Goal: Information Seeking & Learning: Learn about a topic

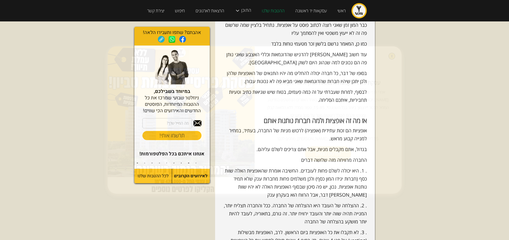
scroll to position [241, 0]
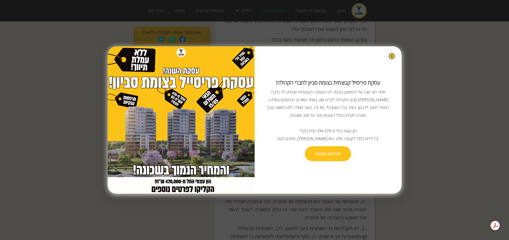
click at [389, 58] on img at bounding box center [392, 56] width 6 height 6
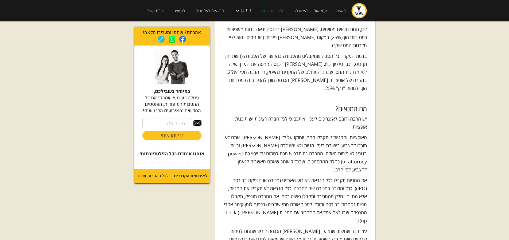
scroll to position [588, 0]
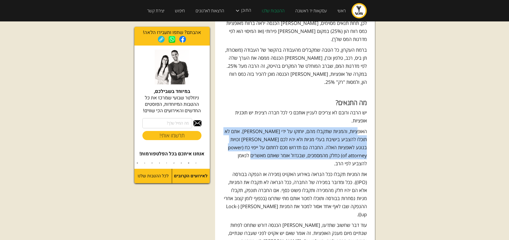
drag, startPoint x: 358, startPoint y: 108, endPoint x: 272, endPoint y: 129, distance: 88.4
click at [272, 129] on p "האופציות, והמניות שתקבלו מהם, יוחזקו על ידי [PERSON_NAME]. אתם לא תוכלו להצביע …" at bounding box center [295, 147] width 144 height 40
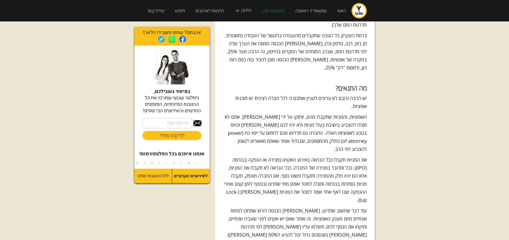
scroll to position [642, 0]
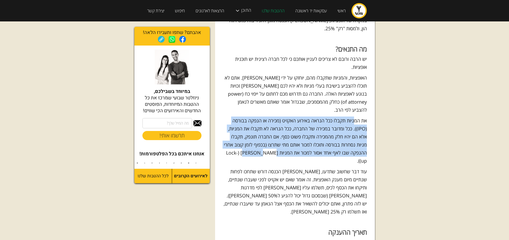
drag, startPoint x: 356, startPoint y: 89, endPoint x: 270, endPoint y: 118, distance: 91.5
click at [259, 119] on p "את המניות תקבלו ככל הנראה באירוע האקזיט (מכירה או הנפקה בבורסה (IPO)). ככל ומדו…" at bounding box center [295, 140] width 144 height 48
click at [271, 118] on p "את המניות תקבלו ככל הנראה באירוע האקזיט (מכירה או הנפקה בבורסה (IPO)). ככל ומדו…" at bounding box center [295, 140] width 144 height 48
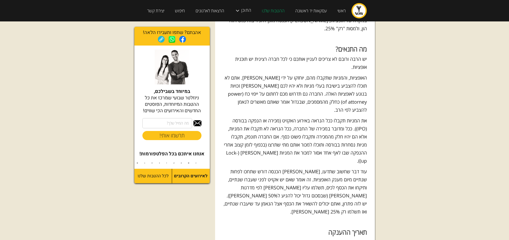
click at [267, 120] on p "את המניות תקבלו ככל הנראה באירוע האקזיט (מכירה או הנפקה בבורסה (IPO)). ככל ומדו…" at bounding box center [295, 140] width 144 height 48
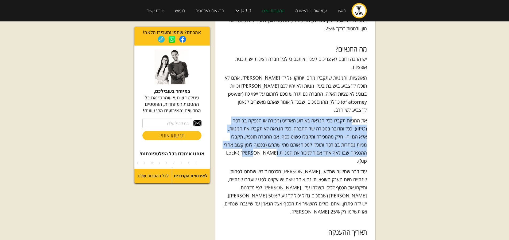
drag, startPoint x: 271, startPoint y: 120, endPoint x: 355, endPoint y: 89, distance: 89.2
click at [355, 116] on p "את המניות תקבלו ככל הנראה באירוע האקזיט (מכירה או הנפקה בבורסה (IPO)). ככל ומדו…" at bounding box center [295, 140] width 144 height 48
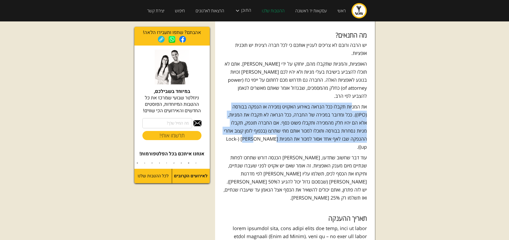
scroll to position [668, 0]
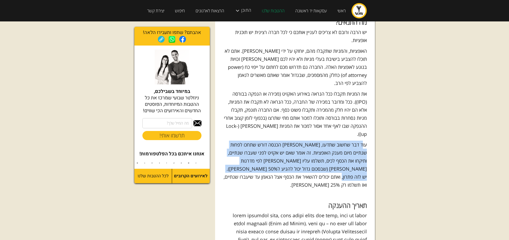
drag, startPoint x: 363, startPoint y: 102, endPoint x: 248, endPoint y: 127, distance: 117.6
click at [248, 140] on p "עוד דבר שחשוב שתדעו, [PERSON_NAME] הכנסה דורש שתחכו לפחות שנתיים מיום מענק האופ…" at bounding box center [295, 164] width 144 height 48
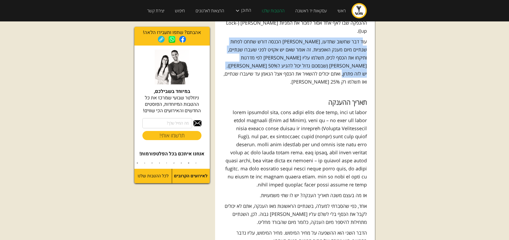
scroll to position [802, 0]
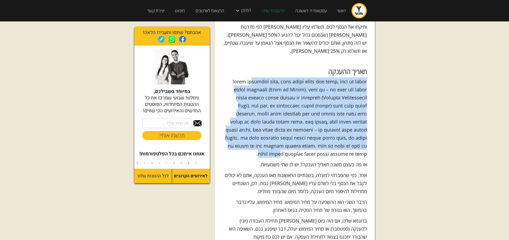
drag, startPoint x: 252, startPoint y: 96, endPoint x: 349, endPoint y: 36, distance: 114.4
click at [348, 77] on p at bounding box center [295, 117] width 144 height 80
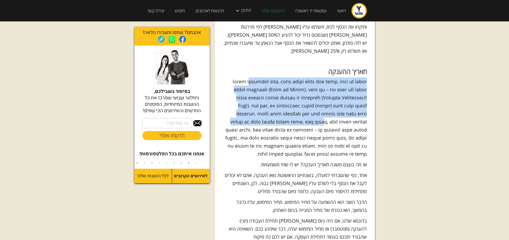
drag, startPoint x: 349, startPoint y: 36, endPoint x: 293, endPoint y: 84, distance: 74.0
click at [307, 77] on p at bounding box center [295, 117] width 144 height 80
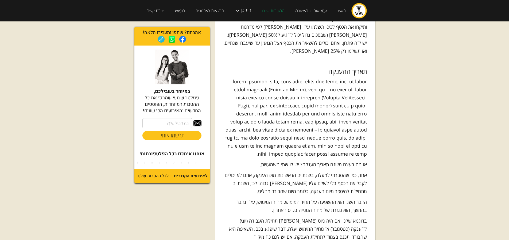
click at [266, 99] on p at bounding box center [295, 117] width 144 height 80
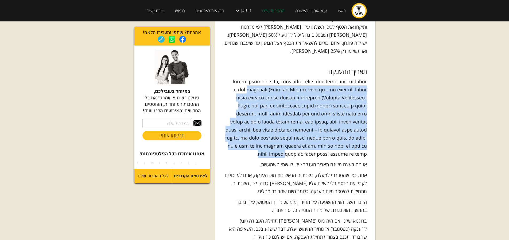
drag, startPoint x: 249, startPoint y: 100, endPoint x: 351, endPoint y: 43, distance: 117.2
click at [351, 77] on p at bounding box center [295, 117] width 144 height 80
click at [325, 77] on p at bounding box center [295, 117] width 144 height 80
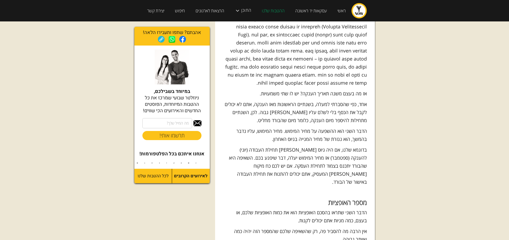
scroll to position [882, 0]
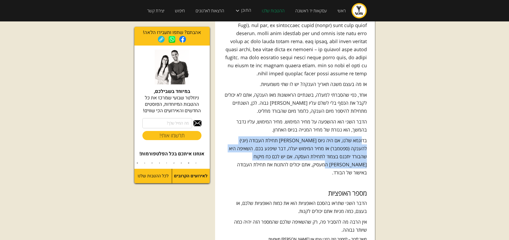
drag, startPoint x: 362, startPoint y: 90, endPoint x: 241, endPoint y: 110, distance: 123.2
click at [241, 136] on p "בדוגמא שלנו, אם היה גיוס [PERSON_NAME] תחילת העבודה (יוני) להענקה (ספטמבר) אז מ…" at bounding box center [295, 156] width 144 height 40
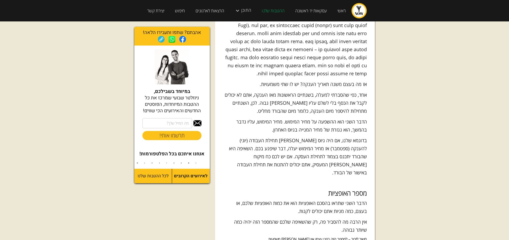
click at [240, 136] on p "בדוגמא שלנו, אם היה גיוס [PERSON_NAME] תחילת העבודה (יוני) להענקה (ספטמבר) אז מ…" at bounding box center [295, 156] width 144 height 40
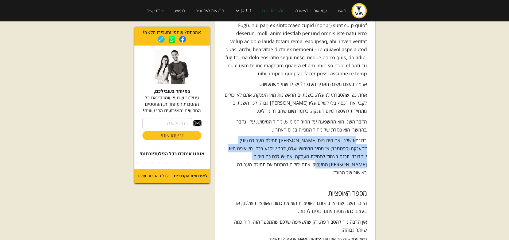
drag, startPoint x: 231, startPoint y: 107, endPoint x: 357, endPoint y: 90, distance: 127.1
click at [357, 136] on p "בדוגמא שלנו, אם היה גיוס [PERSON_NAME] תחילת העבודה (יוני) להענקה (ספטמבר) אז מ…" at bounding box center [295, 156] width 144 height 40
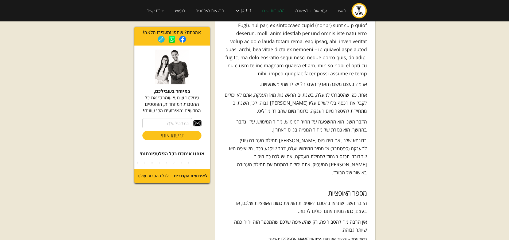
click at [303, 136] on p "בדוגמא שלנו, אם היה גיוס [PERSON_NAME] תחילת העבודה (יוני) להענקה (ספטמבר) אז מ…" at bounding box center [295, 156] width 144 height 40
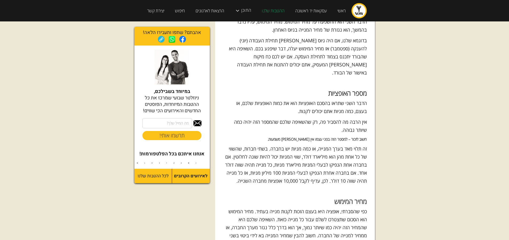
scroll to position [989, 0]
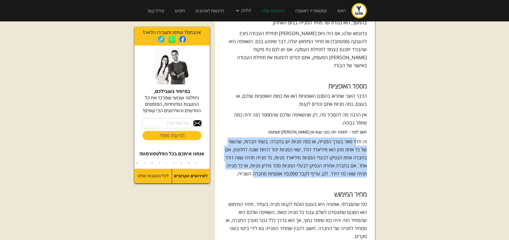
drag, startPoint x: 358, startPoint y: 84, endPoint x: 257, endPoint y: 116, distance: 106.0
click at [257, 137] on p "זה תלוי מאד בערך המנייה, או כמה מניות יש בחברה. בשתי חברות, שהשווי של כל אחת מה…" at bounding box center [295, 157] width 144 height 40
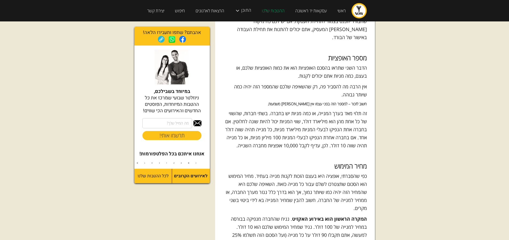
scroll to position [1043, 0]
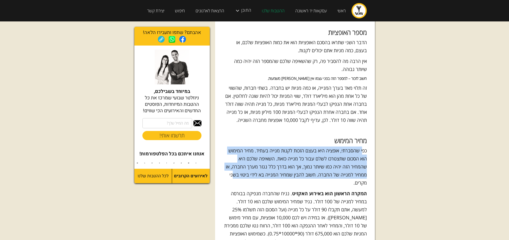
drag, startPoint x: 362, startPoint y: 93, endPoint x: 236, endPoint y: 122, distance: 129.3
click at [236, 146] on p "כפי שהסברתי, אופציה היא בעצם הזכות לקנות מנייה בעתיד. מחיר המימוש הוא הסכום שתצ…" at bounding box center [295, 166] width 144 height 40
click at [249, 146] on p "כפי שהסברתי, אופציה היא בעצם הזכות לקנות מנייה בעתיד. מחיר המימוש הוא הסכום שתצ…" at bounding box center [295, 166] width 144 height 40
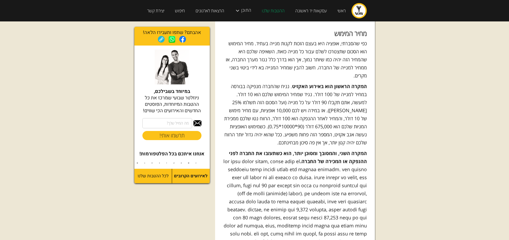
scroll to position [1203, 0]
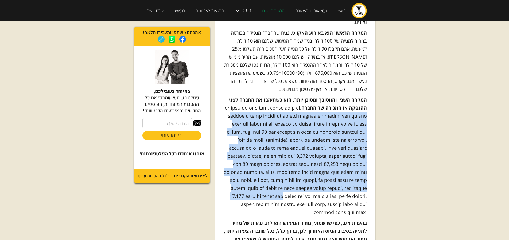
drag, startPoint x: 359, startPoint y: 60, endPoint x: 236, endPoint y: 129, distance: 140.9
click at [236, 129] on p "המקרה השני, והמסובך ומסוכן יותר, הוא כשתעזבו את החברה לפני ההנפקה או המכירה של …" at bounding box center [295, 155] width 144 height 120
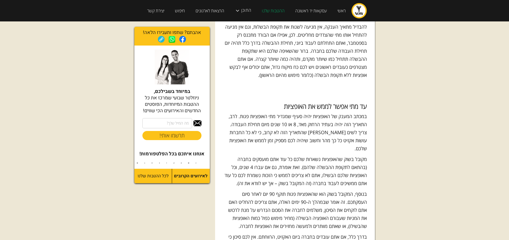
scroll to position [1577, 0]
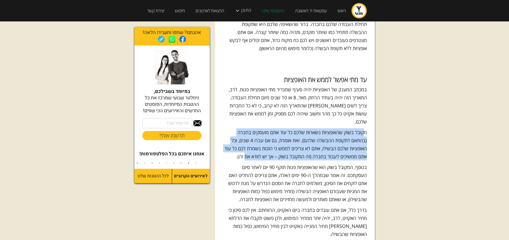
drag, startPoint x: 363, startPoint y: 62, endPoint x: 246, endPoint y: 82, distance: 119.1
click at [246, 128] on p "מקובל בשוק שהאופציות נשארות שלכם כל עוד אתם מועסקים בחברה (בהתאם לתקופת ההבשלה …" at bounding box center [295, 144] width 144 height 32
drag, startPoint x: 245, startPoint y: 81, endPoint x: 362, endPoint y: 63, distance: 118.4
click at [362, 128] on p "מקובל בשוק שהאופציות נשארות שלכם כל עוד אתם מועסקים בחברה (בהתאם לתקופת ההבשלה …" at bounding box center [295, 144] width 144 height 32
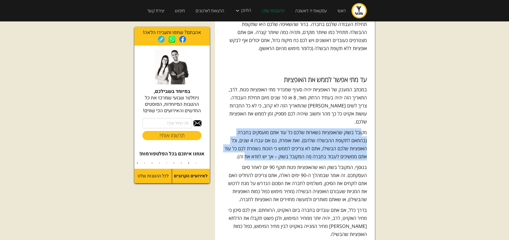
click at [345, 128] on p "מקובל בשוק שהאופציות נשארות שלכם כל עוד אתם מועסקים בחברה (בהתאם לתקופת ההבשלה …" at bounding box center [295, 144] width 144 height 32
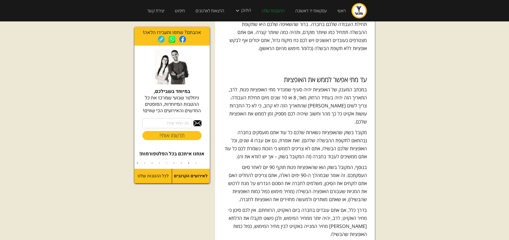
click at [363, 163] on p "בנוסף, המקובל בשוק הוא שהאופציות פגות תוקף 90 יום לאחר סיום העסקתכם. זה אומר שב…" at bounding box center [295, 183] width 144 height 40
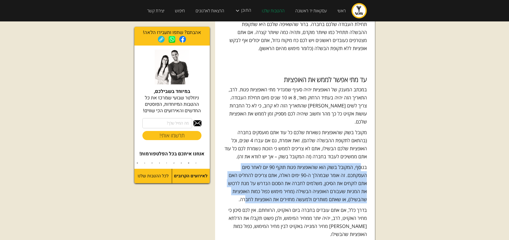
drag, startPoint x: 361, startPoint y: 92, endPoint x: 246, endPoint y: 124, distance: 118.5
click at [246, 163] on p "בנוסף, המקובל בשוק הוא שהאופציות פגות תוקף 90 יום לאחר סיום העסקתכם. זה אומר שב…" at bounding box center [295, 183] width 144 height 40
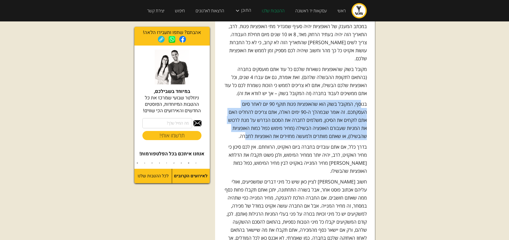
scroll to position [1657, 0]
